Goal: Information Seeking & Learning: Find contact information

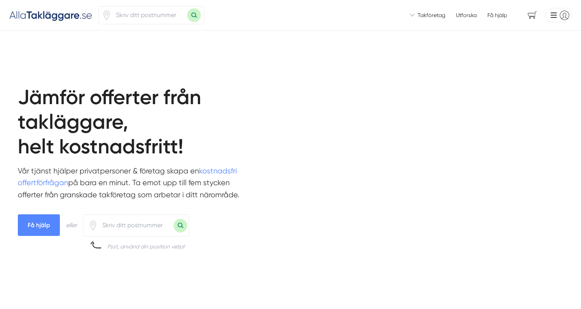
click at [140, 14] on input "number" at bounding box center [149, 14] width 76 height 17
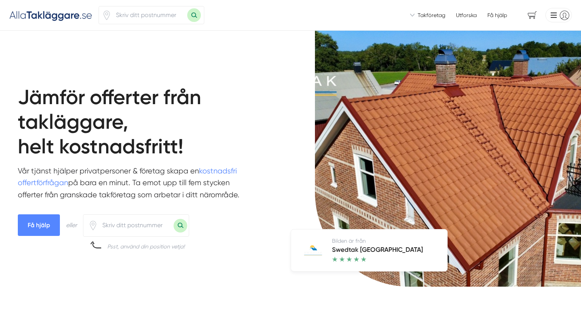
paste input "83771"
type input "83771"
click at [148, 224] on input "number" at bounding box center [136, 225] width 76 height 17
paste input "83771"
type input "83771"
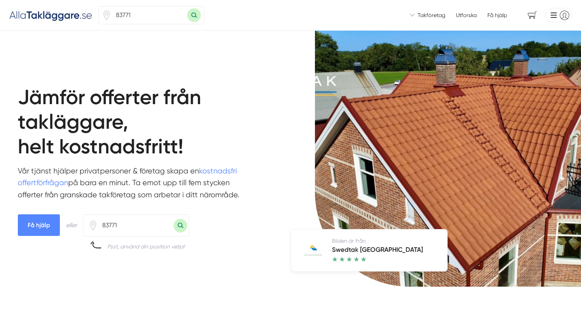
click at [180, 224] on button "Sök med postnummer" at bounding box center [181, 226] width 14 height 14
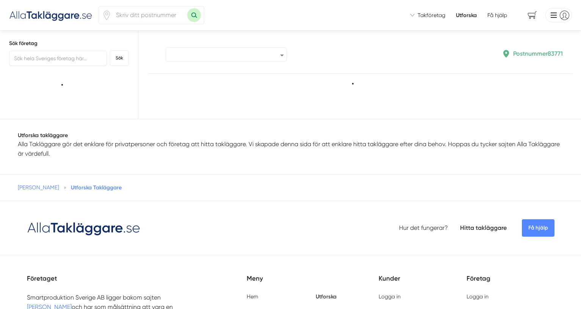
type input "83771"
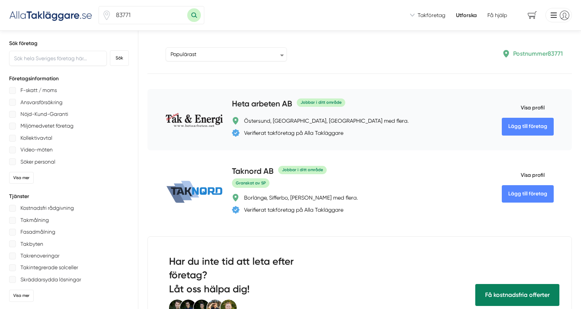
click at [273, 103] on h4 "Heta arbeten AB" at bounding box center [262, 104] width 60 height 13
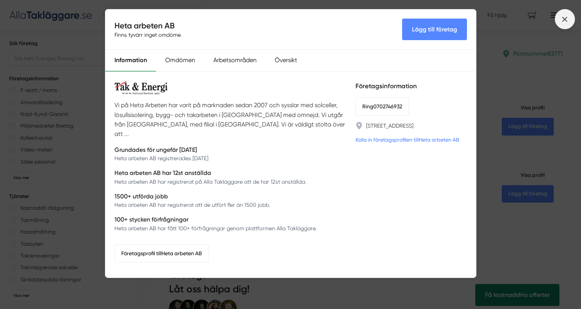
click at [562, 19] on icon at bounding box center [565, 19] width 8 height 8
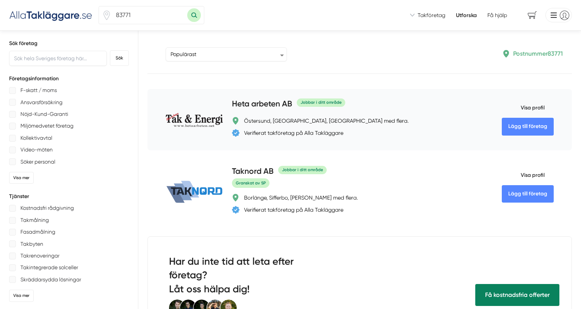
click at [257, 104] on h4 "Heta arbeten AB" at bounding box center [262, 104] width 60 height 13
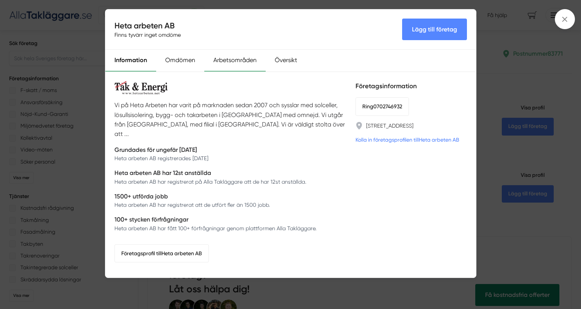
click at [231, 62] on div "Arbetsområden" at bounding box center [234, 61] width 61 height 22
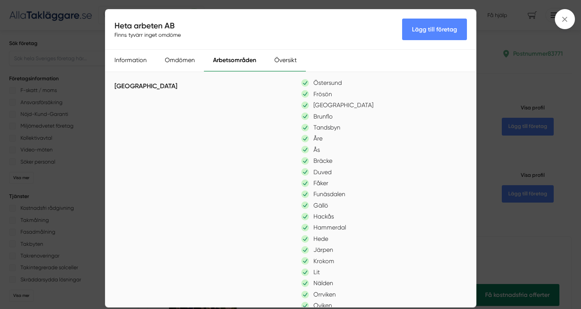
click at [284, 70] on div "Översikt" at bounding box center [285, 61] width 41 height 22
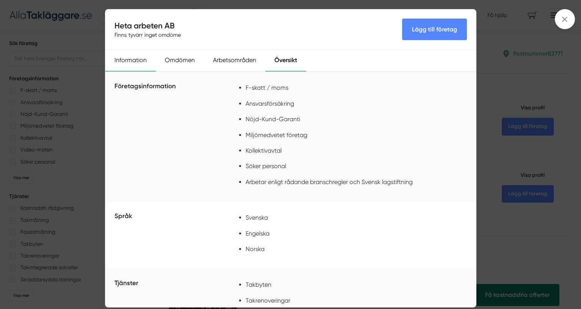
click at [135, 60] on div "Information" at bounding box center [130, 61] width 50 height 22
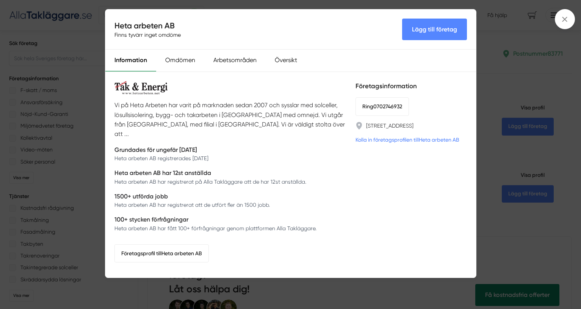
click at [384, 291] on div "Heta arbeten AB Finns tyvärr inget omdöme Lägg till företag Information Omdömen…" at bounding box center [290, 154] width 581 height 309
